Goal: Information Seeking & Learning: Check status

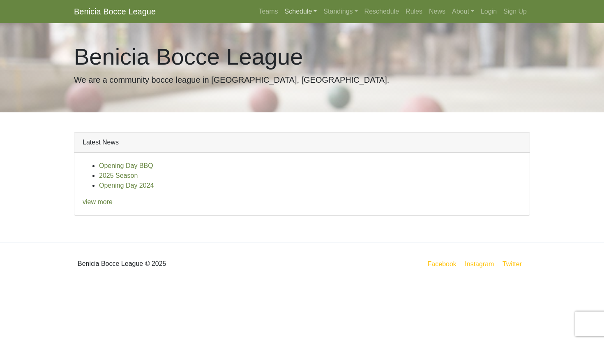
click at [301, 9] on link "Schedule" at bounding box center [301, 11] width 39 height 16
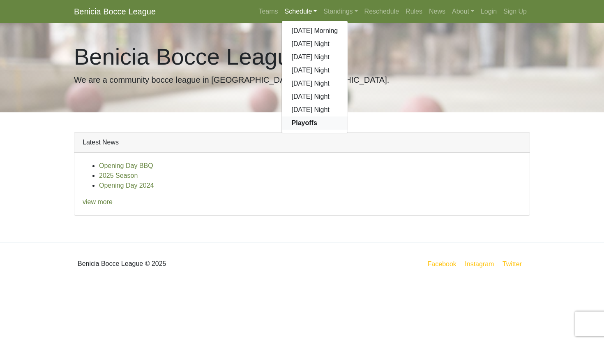
click at [303, 121] on strong "Playoffs" at bounding box center [304, 122] width 25 height 7
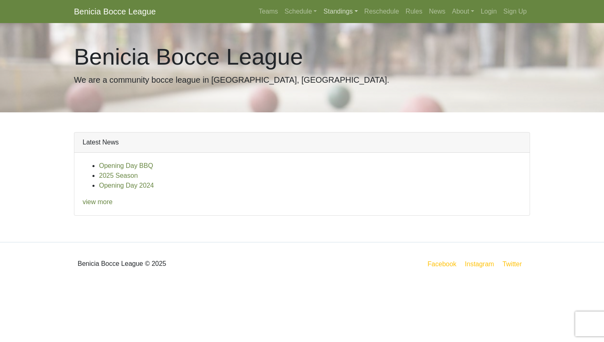
click at [337, 11] on link "Standings" at bounding box center [340, 11] width 41 height 16
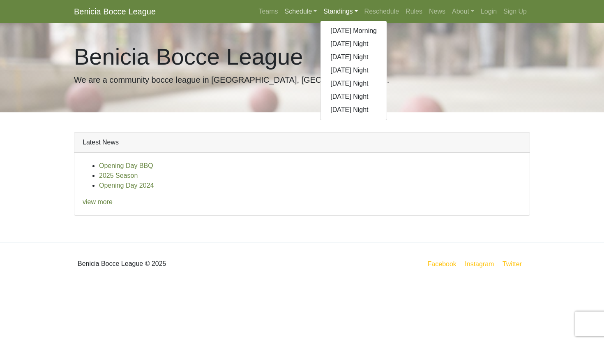
click at [293, 14] on link "Schedule" at bounding box center [301, 11] width 39 height 16
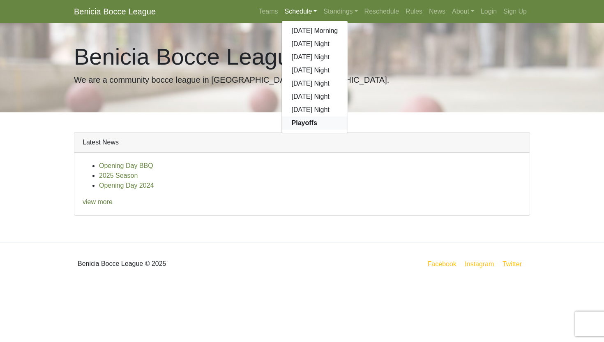
click at [293, 125] on strong "Playoffs" at bounding box center [304, 122] width 25 height 7
